Goal: Information Seeking & Learning: Learn about a topic

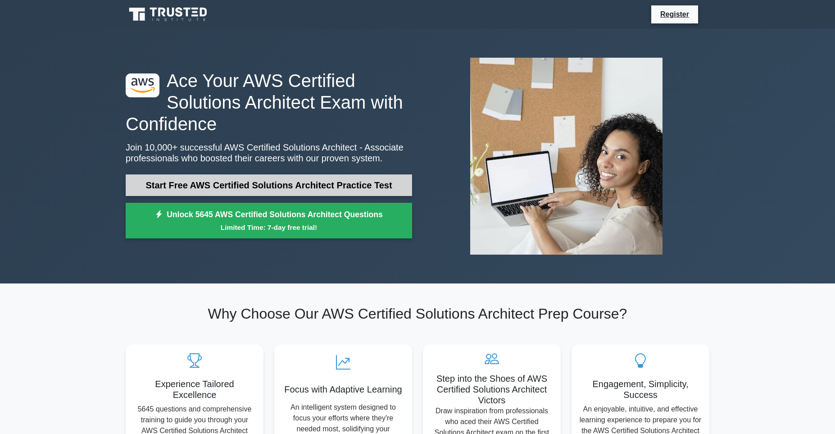
click at [356, 179] on link "Start Free AWS Certified Solutions Architect Practice Test" at bounding box center [269, 185] width 287 height 22
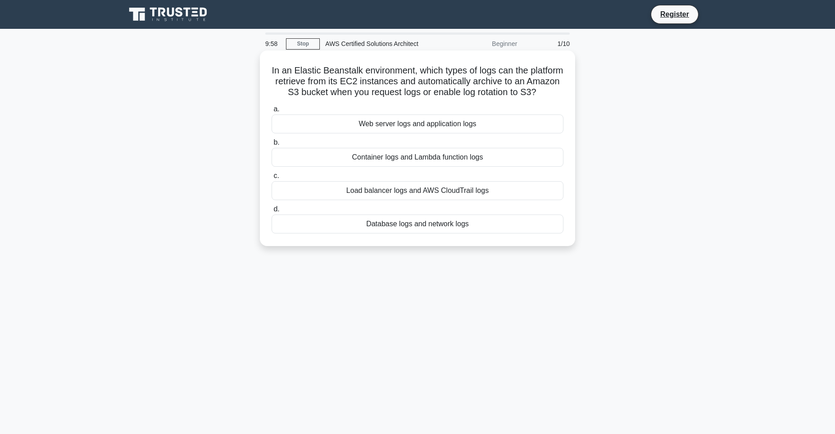
click at [395, 82] on h5 "In an Elastic Beanstalk environment, which types of logs can the platform retri…" at bounding box center [418, 81] width 294 height 33
click at [418, 133] on div "Web server logs and application logs" at bounding box center [418, 123] width 292 height 19
click at [272, 112] on input "a. Web server logs and application logs" at bounding box center [272, 109] width 0 height 6
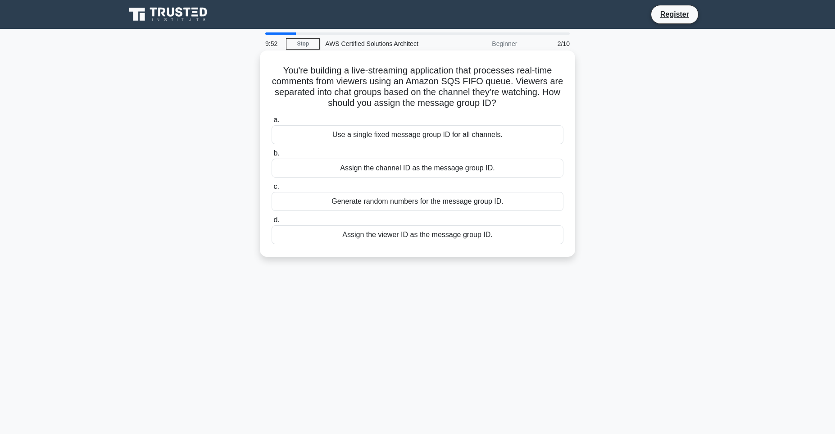
click at [374, 172] on div "Assign the channel ID as the message group ID." at bounding box center [418, 168] width 292 height 19
click at [272, 156] on input "b. Assign the channel ID as the message group ID." at bounding box center [272, 153] width 0 height 6
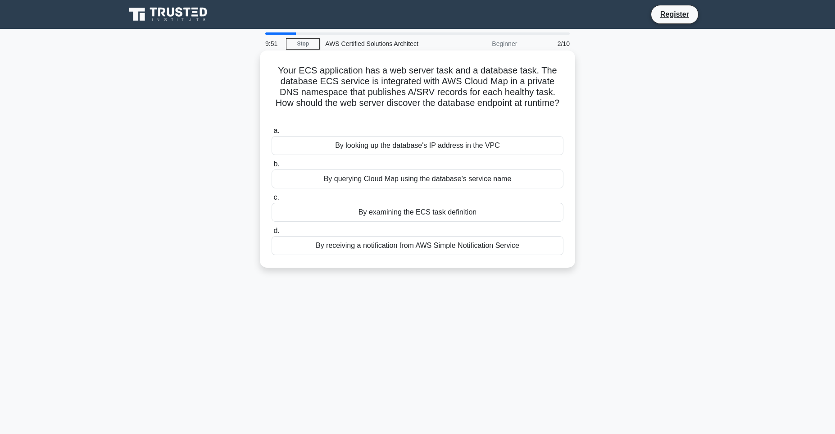
click at [387, 182] on div "By querying Cloud Map using the database's service name" at bounding box center [418, 178] width 292 height 19
click at [272, 167] on input "b. By querying Cloud Map using the database's service name" at bounding box center [272, 164] width 0 height 6
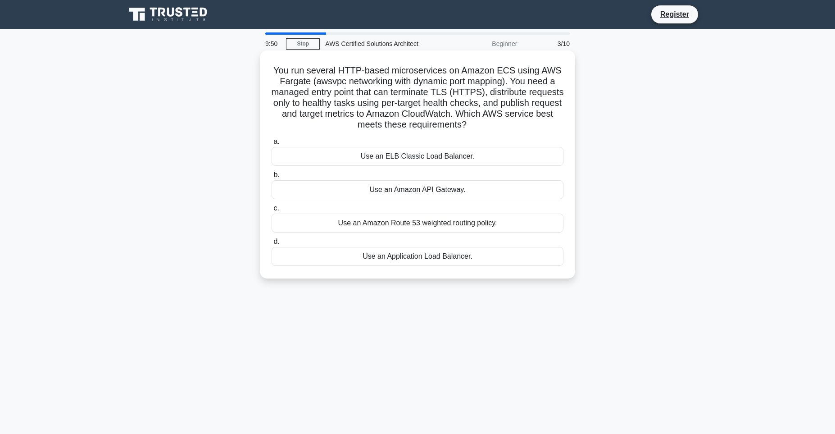
click at [405, 190] on div "Use an Amazon API Gateway." at bounding box center [418, 189] width 292 height 19
click at [272, 178] on input "b. Use an Amazon API Gateway." at bounding box center [272, 175] width 0 height 6
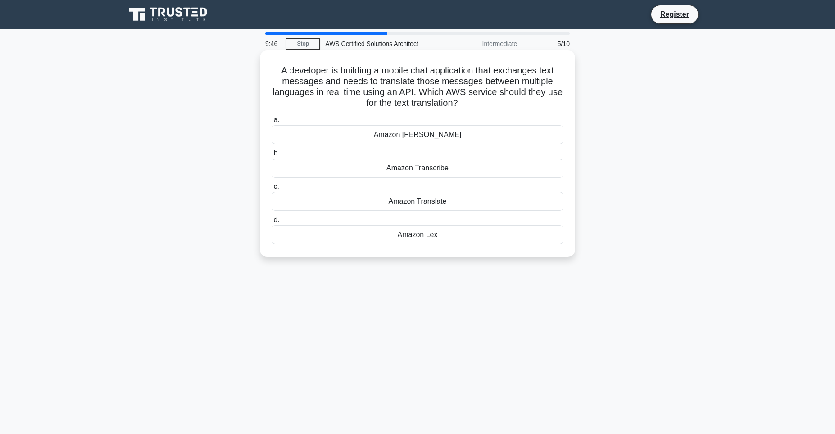
click at [423, 137] on div "Amazon Polly" at bounding box center [418, 134] width 292 height 19
click at [272, 123] on input "a. Amazon Polly" at bounding box center [272, 120] width 0 height 6
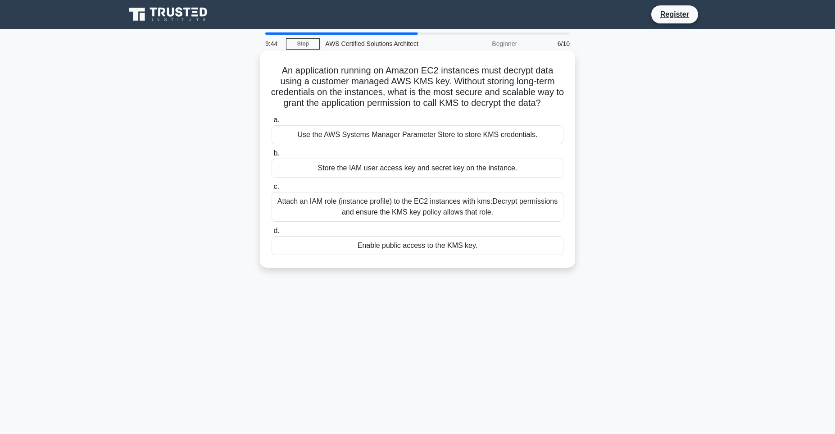
click at [401, 222] on div "Attach an IAM role (instance profile) to the EC2 instances with kms:Decrypt per…" at bounding box center [418, 207] width 292 height 30
click at [272, 190] on input "c. Attach an IAM role (instance profile) to the EC2 instances with kms:Decrypt …" at bounding box center [272, 187] width 0 height 6
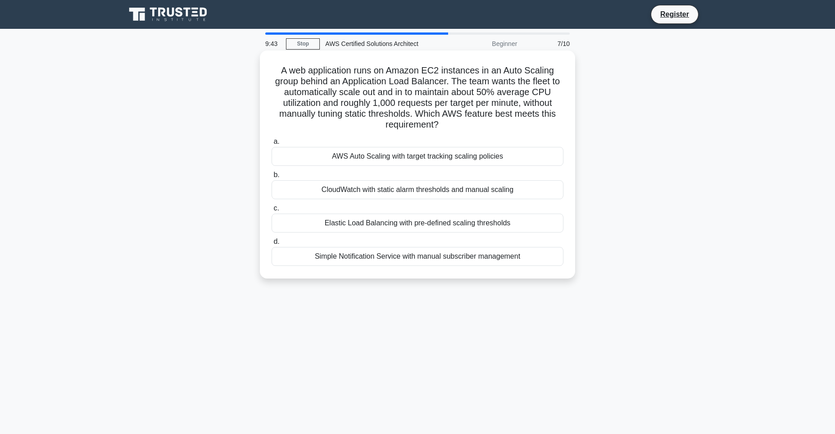
click at [414, 158] on div "AWS Auto Scaling with target tracking scaling policies" at bounding box center [418, 156] width 292 height 19
click at [272, 145] on input "a. AWS Auto Scaling with target tracking scaling policies" at bounding box center [272, 142] width 0 height 6
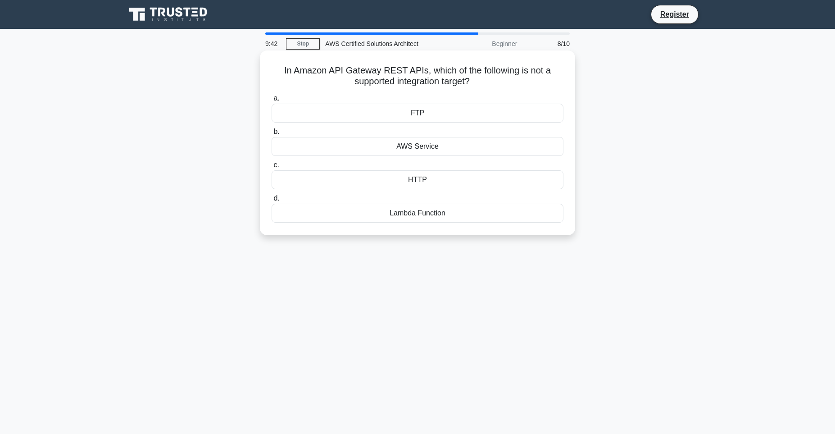
click at [416, 145] on div "AWS Service" at bounding box center [418, 146] width 292 height 19
click at [272, 135] on input "b. AWS Service" at bounding box center [272, 132] width 0 height 6
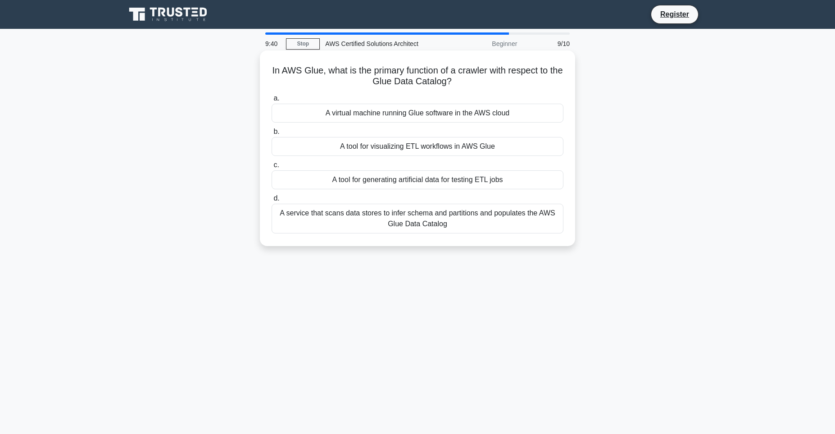
click at [424, 150] on div "A tool for visualizing ETL workflows in AWS Glue" at bounding box center [418, 146] width 292 height 19
click at [272, 135] on input "b. A tool for visualizing ETL workflows in AWS Glue" at bounding box center [272, 132] width 0 height 6
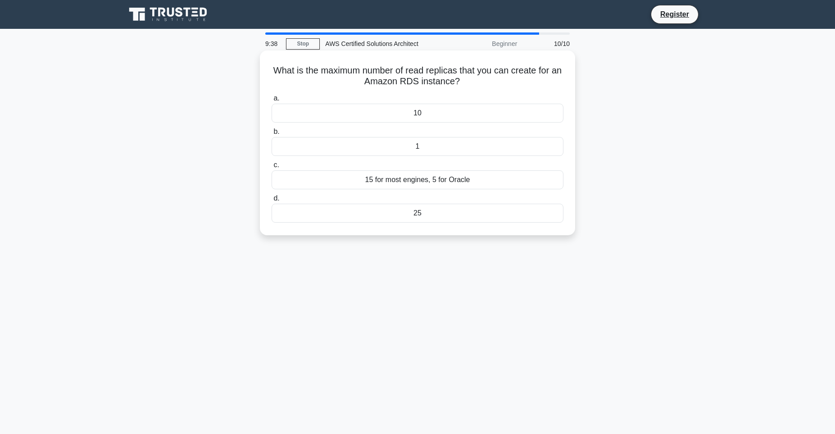
click at [419, 182] on div "15 for most engines, 5 for Oracle" at bounding box center [418, 179] width 292 height 19
click at [272, 168] on input "c. 15 for most engines, 5 for Oracle" at bounding box center [272, 165] width 0 height 6
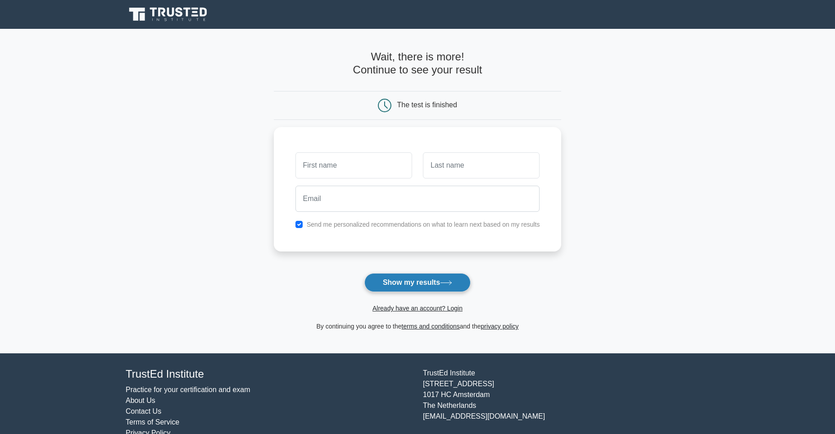
click at [408, 286] on button "Show my results" at bounding box center [417, 282] width 106 height 19
